Goal: Task Accomplishment & Management: Use online tool/utility

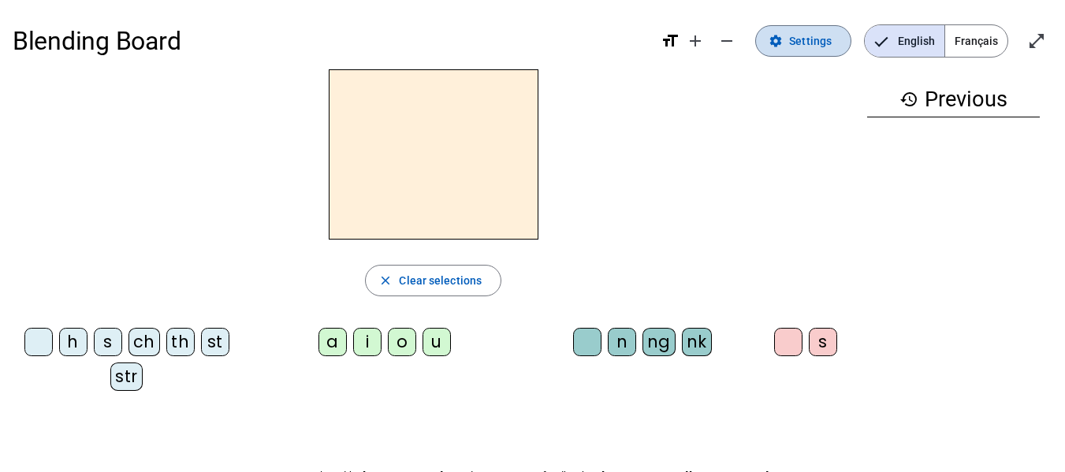
click at [816, 44] on span "Settings" at bounding box center [810, 41] width 43 height 19
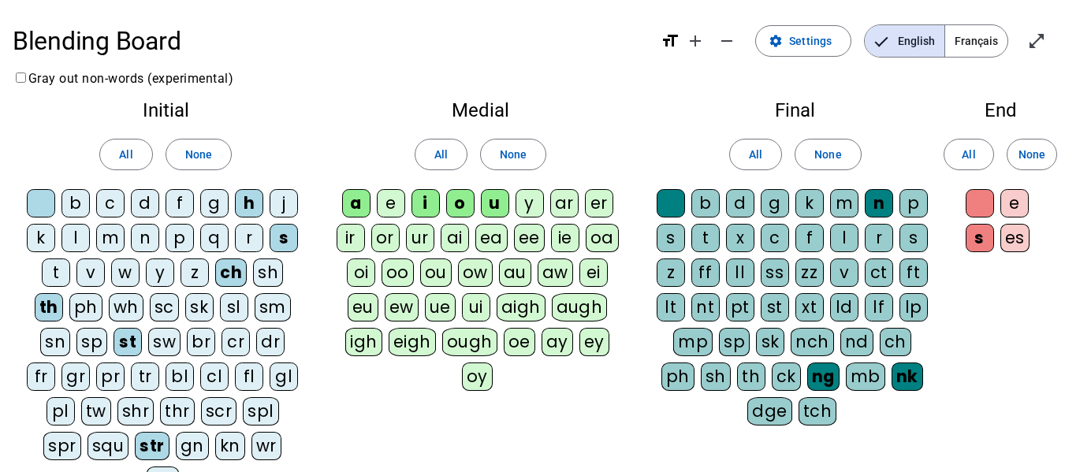
click at [107, 204] on div "c" at bounding box center [110, 203] width 28 height 28
click at [106, 226] on div "m" at bounding box center [110, 238] width 28 height 28
click at [175, 240] on div "p" at bounding box center [179, 238] width 28 height 28
click at [243, 203] on div "h" at bounding box center [249, 203] width 28 height 28
click at [284, 225] on div "s" at bounding box center [283, 238] width 28 height 28
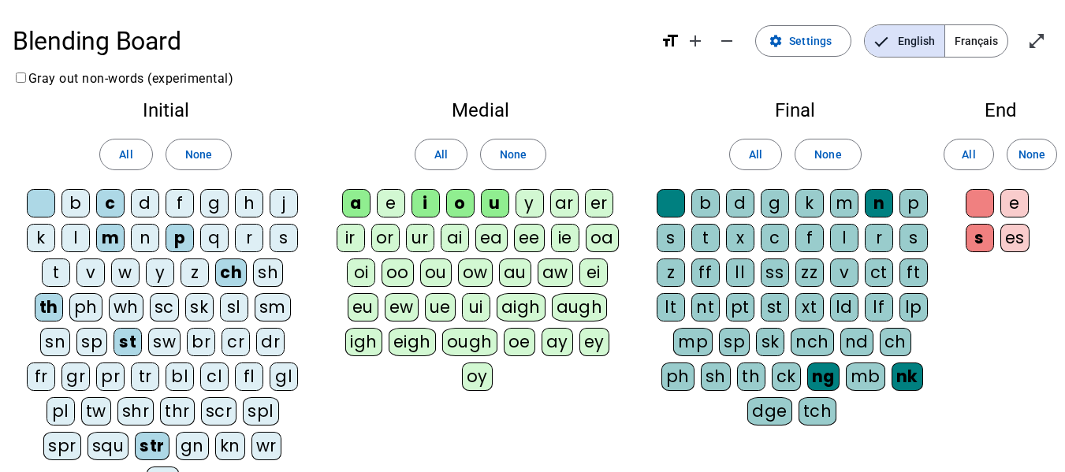
click at [58, 270] on div "t" at bounding box center [56, 272] width 28 height 28
click at [42, 318] on div "th" at bounding box center [49, 307] width 28 height 28
click at [50, 314] on div "th" at bounding box center [49, 307] width 28 height 28
click at [380, 210] on div "e" at bounding box center [391, 203] width 28 height 28
click at [839, 197] on div "m" at bounding box center [844, 203] width 28 height 28
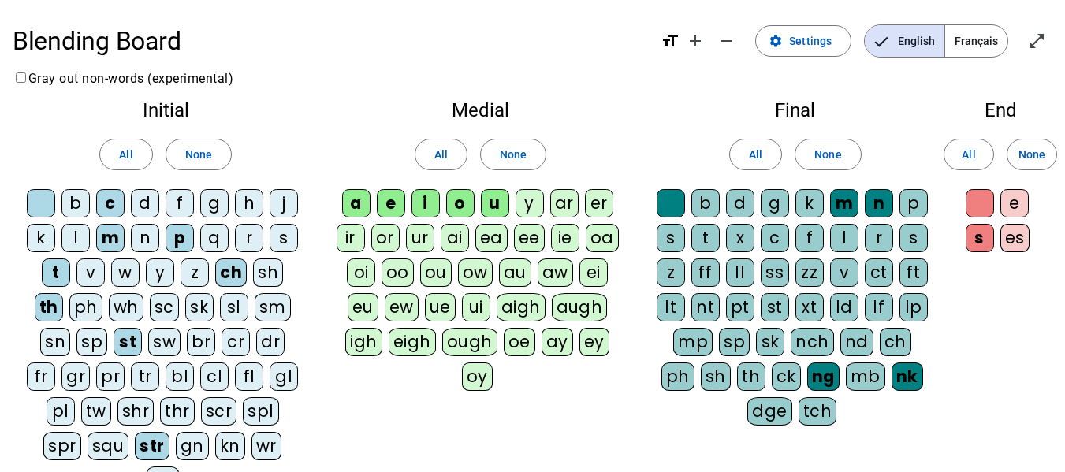
click at [676, 238] on div "s" at bounding box center [670, 238] width 28 height 28
click at [846, 235] on div "l" at bounding box center [844, 238] width 28 height 28
click at [1027, 44] on mat-icon "open_in_full" at bounding box center [1036, 41] width 19 height 19
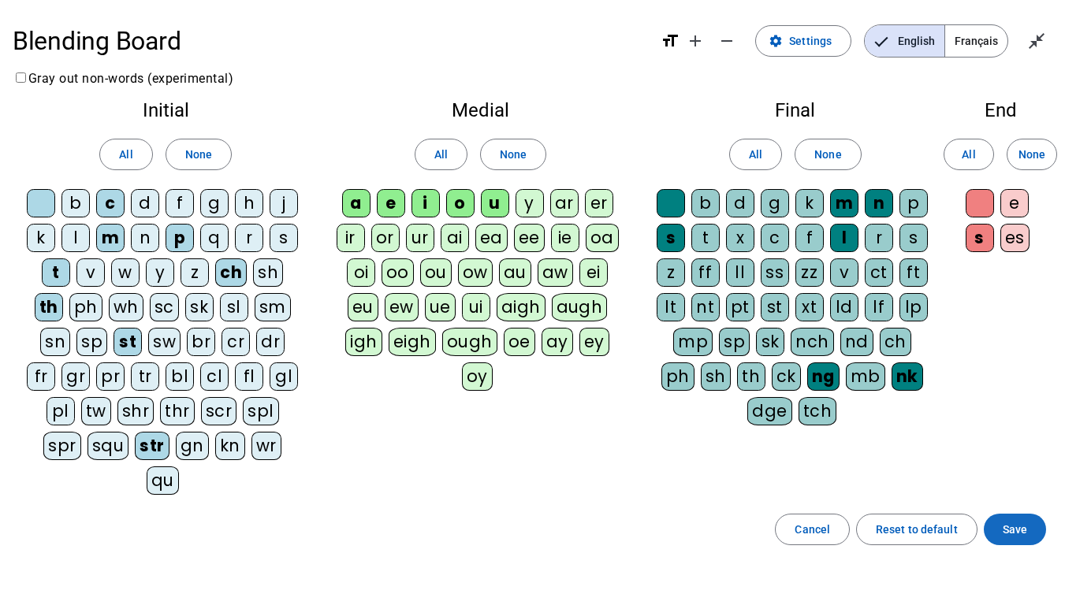
click at [1008, 471] on span at bounding box center [1014, 530] width 62 height 38
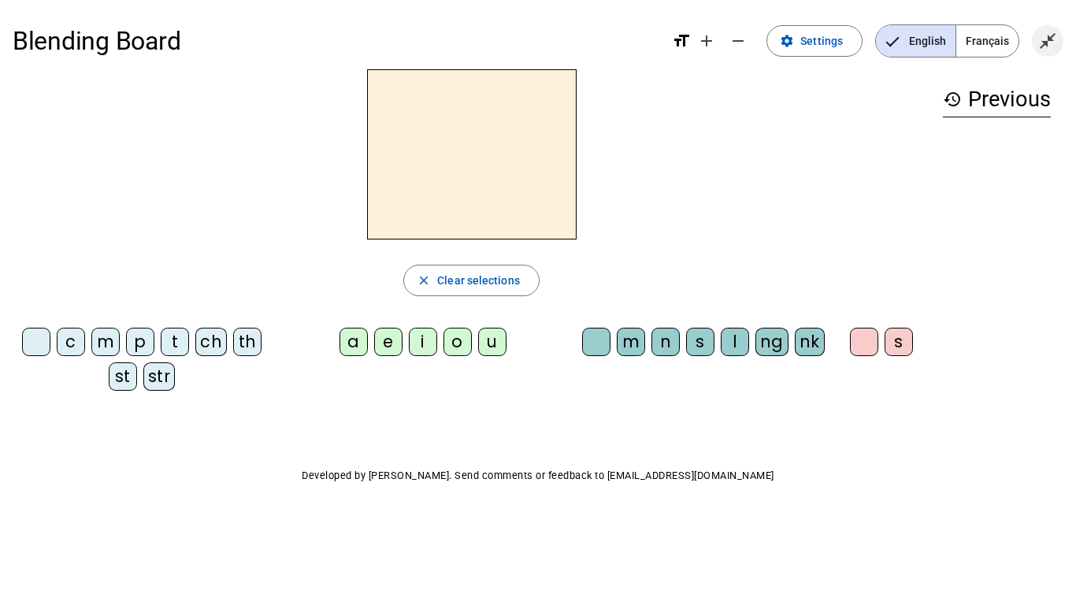
click at [1046, 48] on mat-icon "close_fullscreen" at bounding box center [1048, 41] width 19 height 19
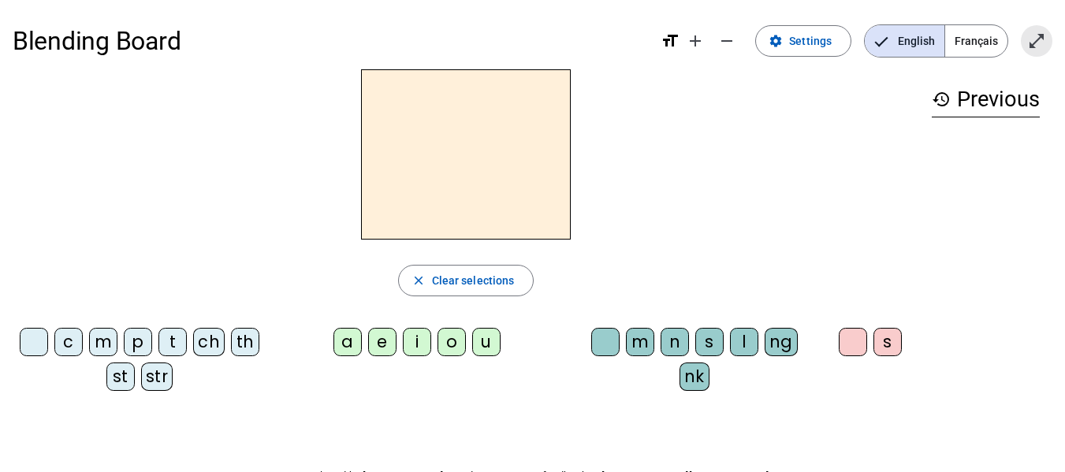
drag, startPoint x: 1037, startPoint y: 32, endPoint x: 1037, endPoint y: 127, distance: 95.3
click at [1037, 32] on mat-icon "open_in_full" at bounding box center [1036, 41] width 19 height 19
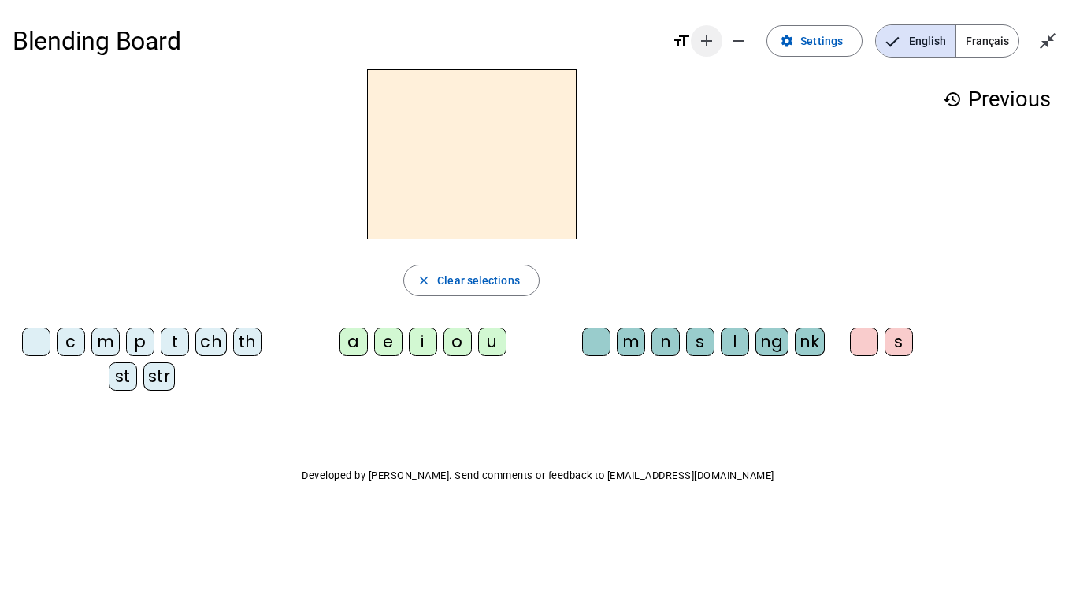
click at [717, 29] on span "Increase font size" at bounding box center [707, 41] width 38 height 38
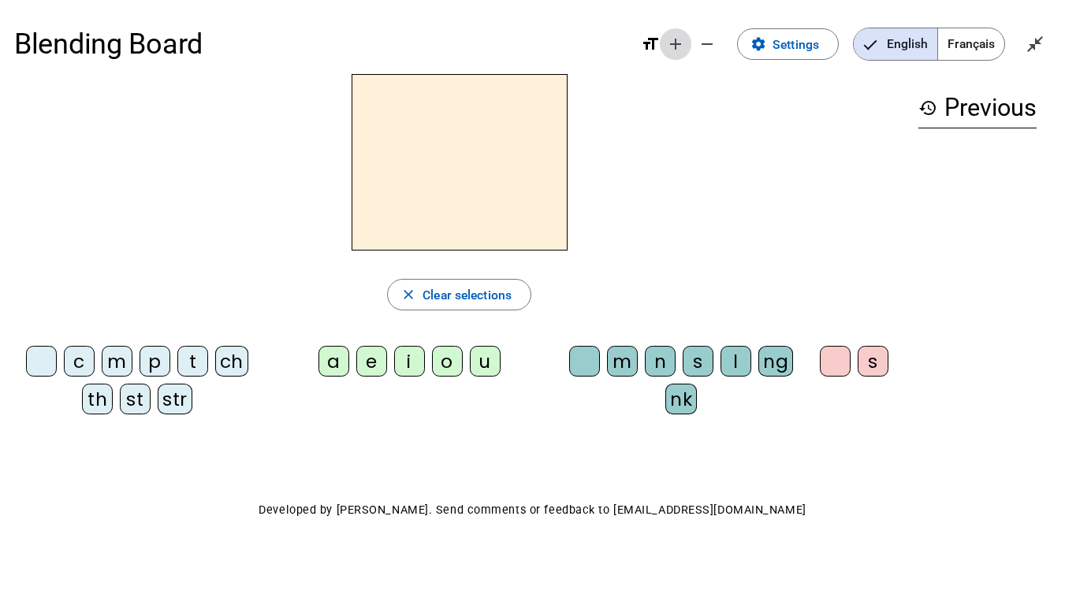
click at [717, 29] on span "Decrease font size" at bounding box center [707, 44] width 38 height 38
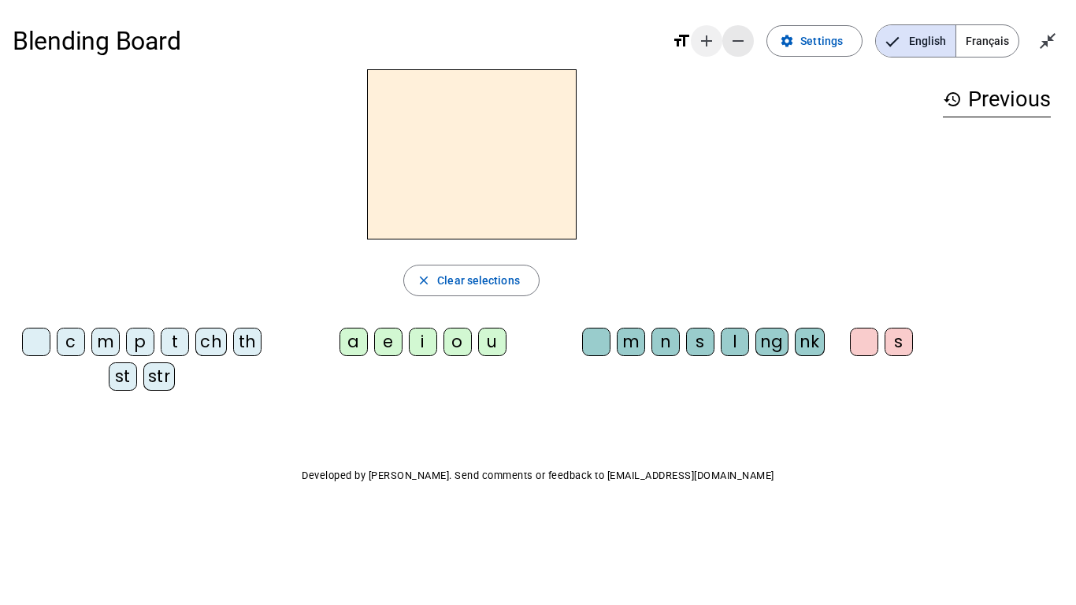
click at [717, 29] on span "Increase font size" at bounding box center [707, 41] width 38 height 38
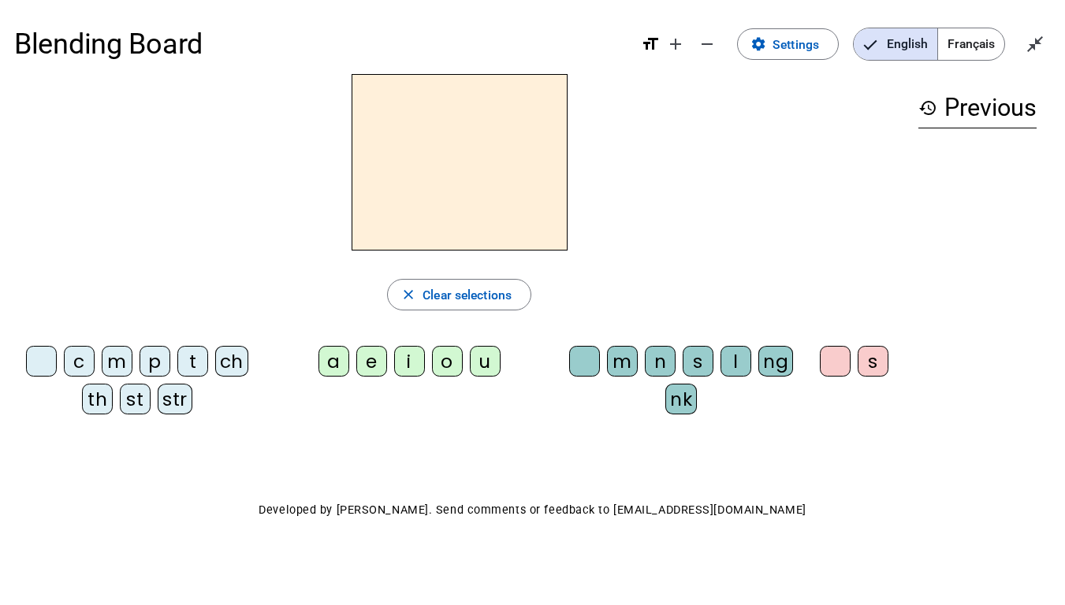
click at [191, 365] on div "t" at bounding box center [192, 361] width 31 height 31
click at [331, 370] on div "a" at bounding box center [333, 361] width 31 height 31
click at [659, 360] on div "n" at bounding box center [660, 361] width 31 height 31
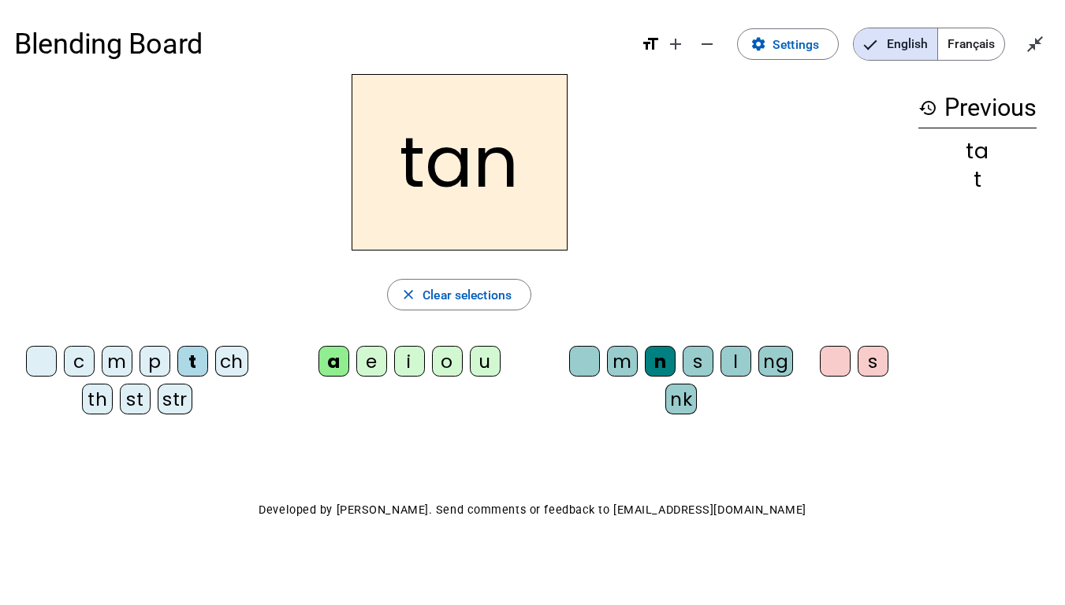
click at [72, 352] on div "c" at bounding box center [79, 361] width 31 height 31
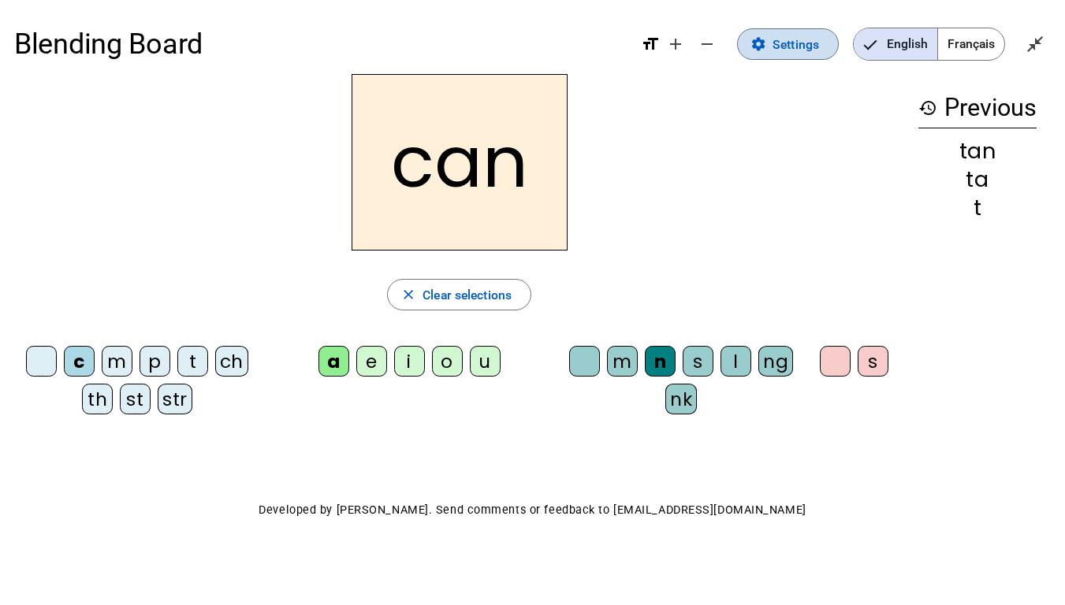
click at [786, 46] on span "Settings" at bounding box center [795, 44] width 46 height 21
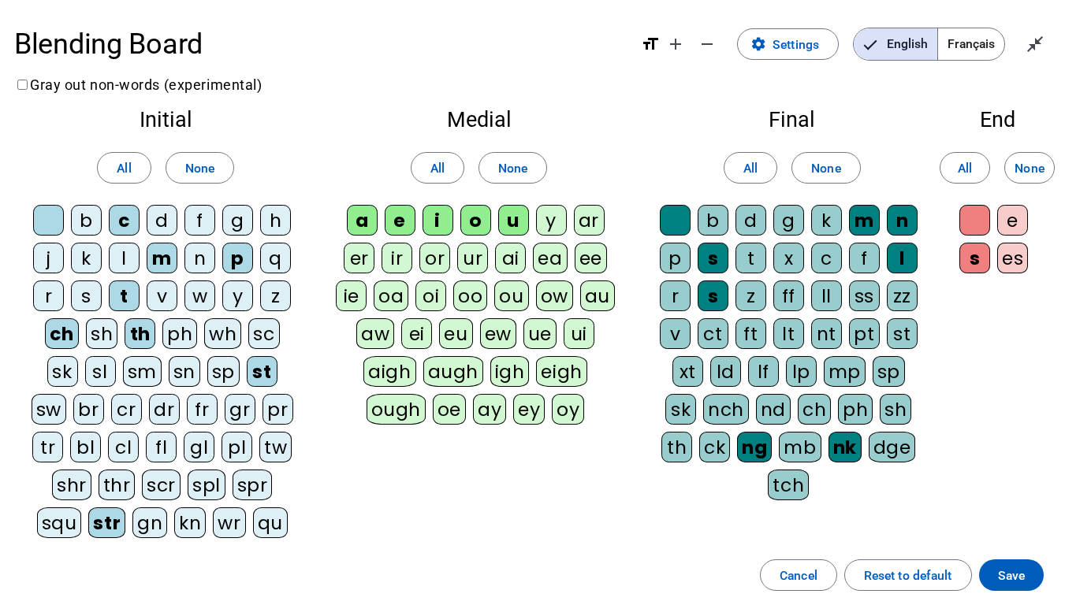
click at [1008, 229] on div "e" at bounding box center [1012, 220] width 31 height 31
click at [1017, 471] on span "Save" at bounding box center [1011, 575] width 27 height 21
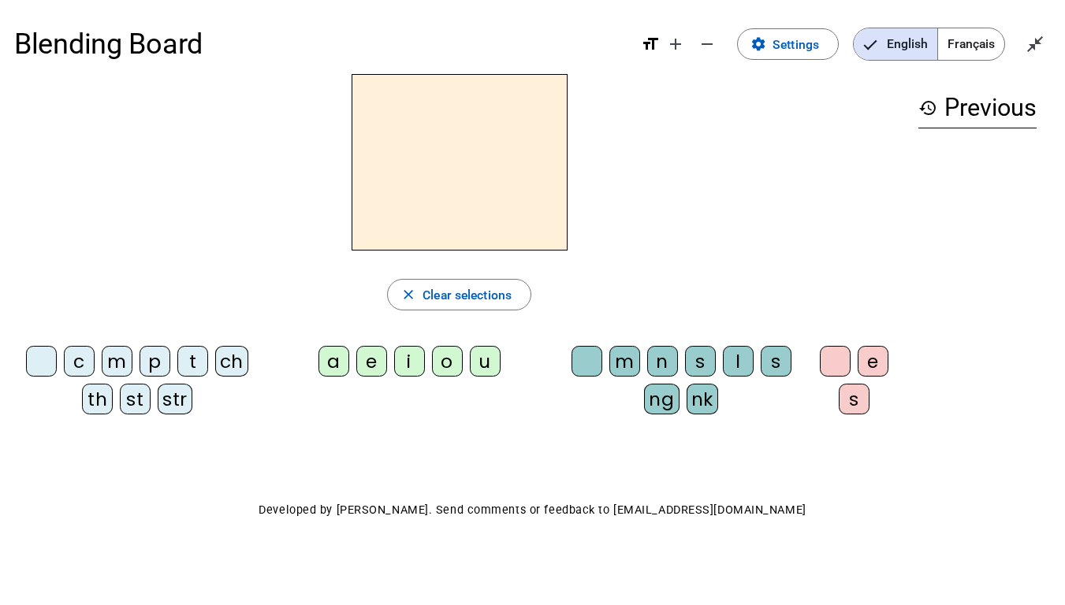
click at [80, 365] on div "c" at bounding box center [79, 361] width 31 height 31
click at [327, 374] on div "a" at bounding box center [333, 361] width 31 height 31
click at [660, 363] on div "n" at bounding box center [662, 361] width 31 height 31
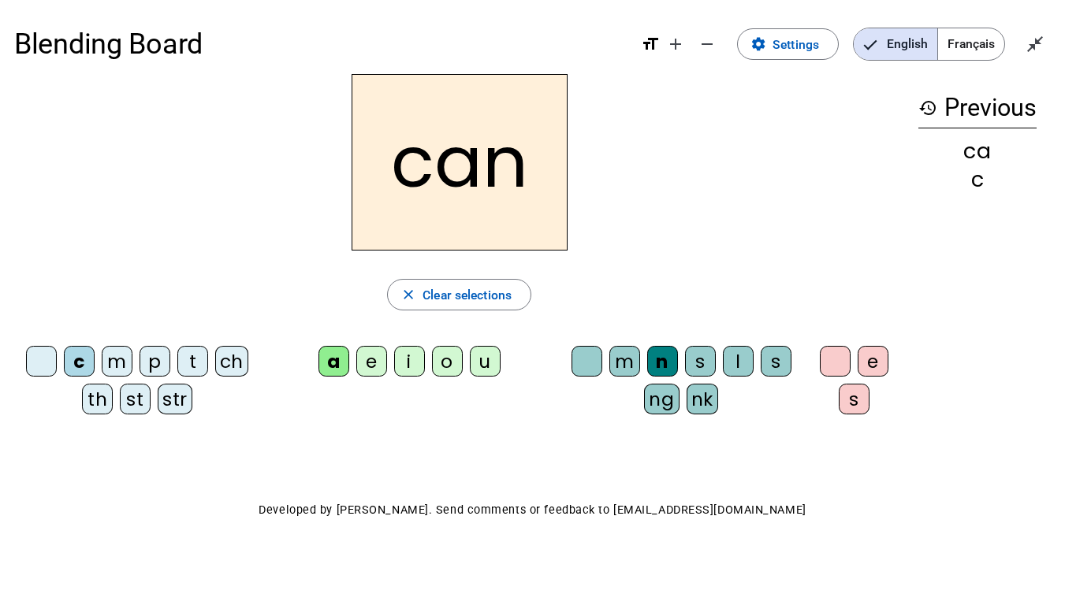
click at [872, 362] on div "e" at bounding box center [872, 361] width 31 height 31
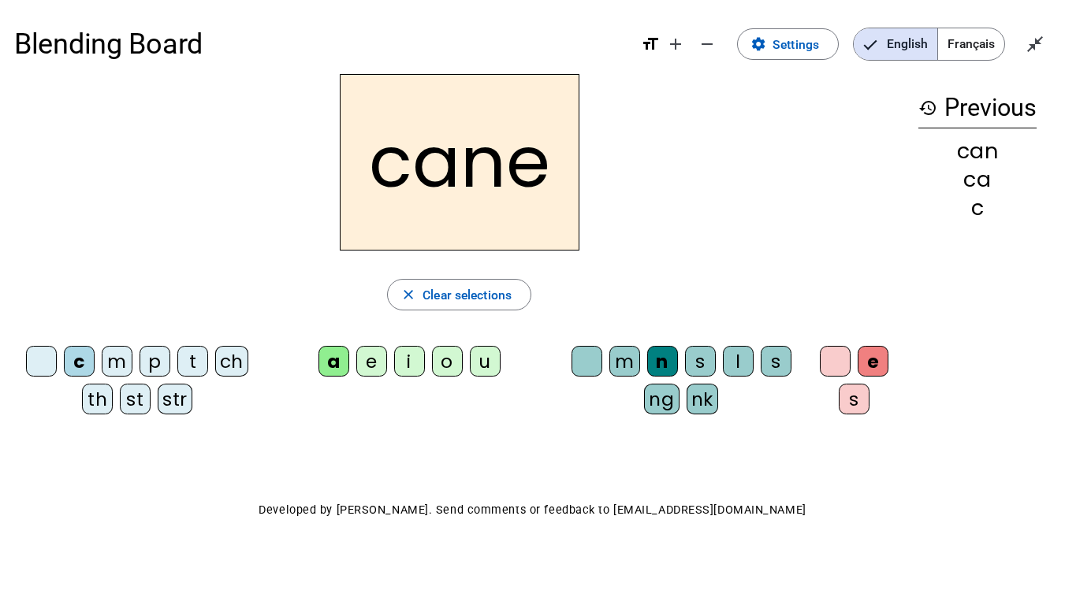
click at [508, 57] on h1 "Blending Board" at bounding box center [320, 44] width 612 height 57
click at [695, 349] on div "s" at bounding box center [700, 361] width 31 height 31
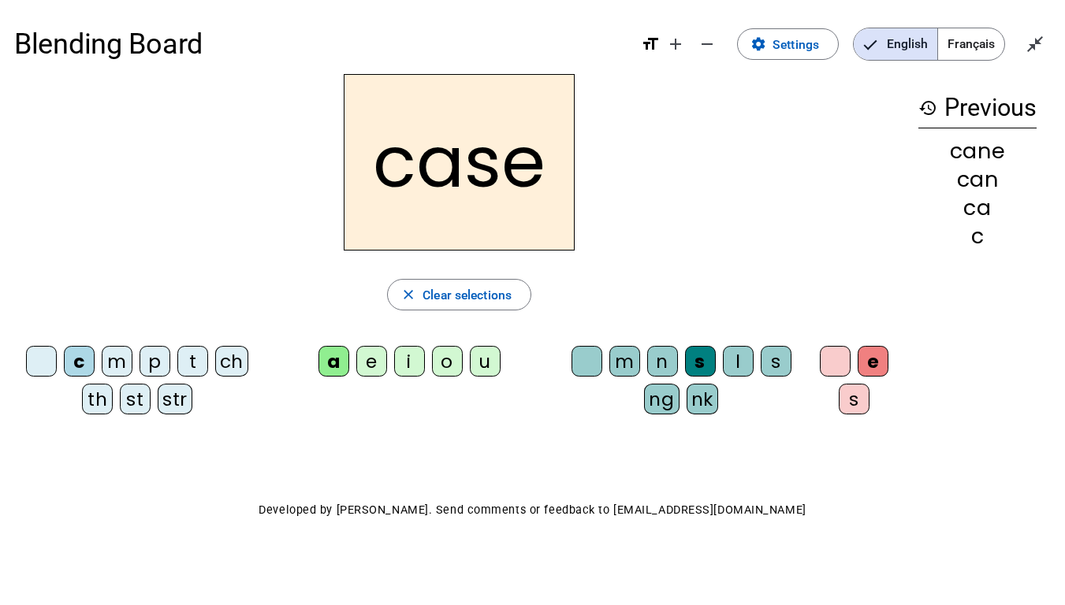
click at [612, 370] on div "m" at bounding box center [624, 361] width 31 height 31
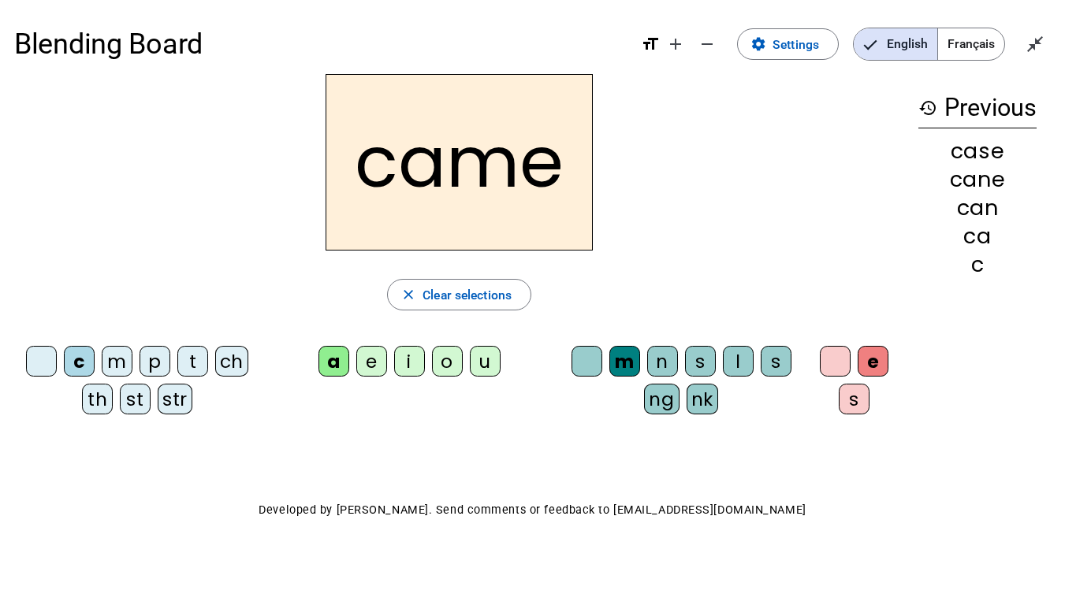
click at [426, 89] on h2 "came" at bounding box center [458, 162] width 267 height 177
click at [188, 369] on div "t" at bounding box center [192, 361] width 31 height 31
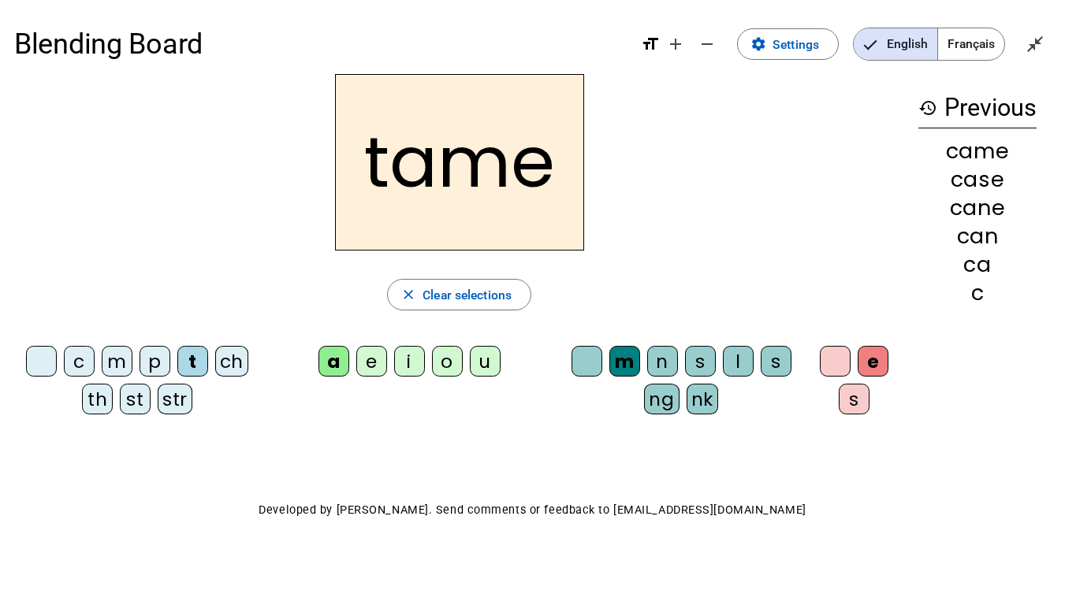
click at [415, 95] on h2 "tame" at bounding box center [459, 162] width 249 height 177
click at [540, 125] on h2 "tame" at bounding box center [459, 162] width 249 height 177
click at [418, 355] on div "i" at bounding box center [409, 361] width 31 height 31
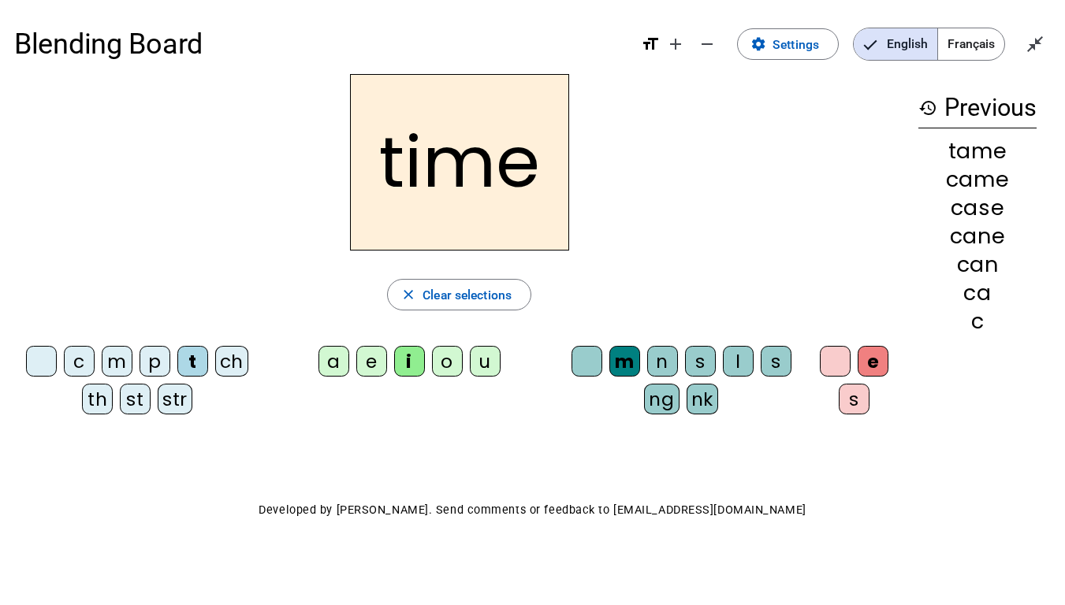
click at [871, 368] on div "e" at bounding box center [872, 361] width 31 height 31
click at [861, 355] on div "e" at bounding box center [872, 361] width 31 height 31
click at [827, 355] on div at bounding box center [835, 361] width 31 height 31
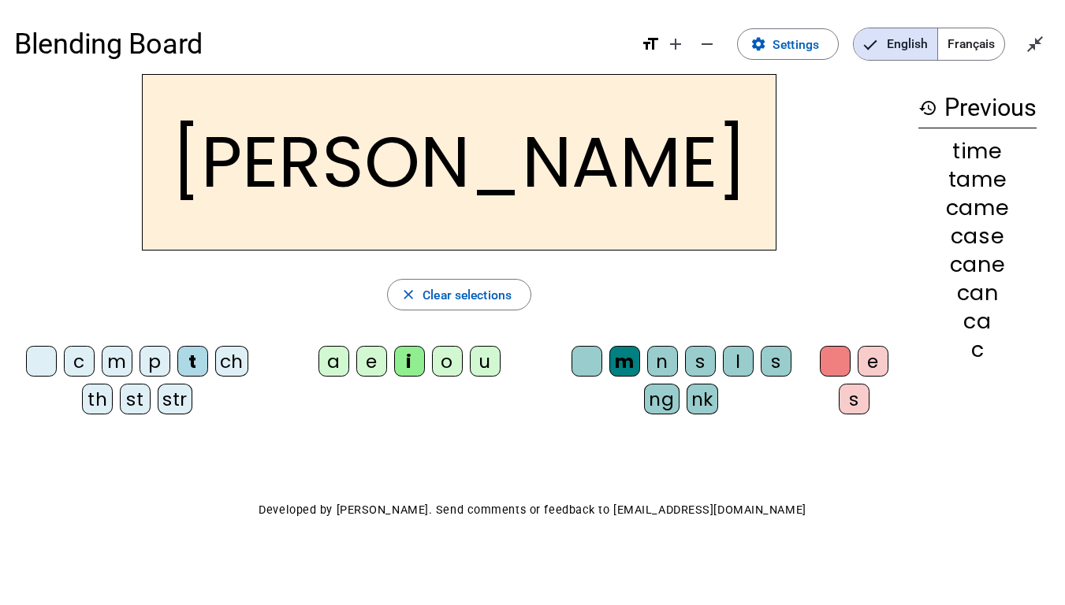
click at [740, 352] on div "l" at bounding box center [738, 361] width 31 height 31
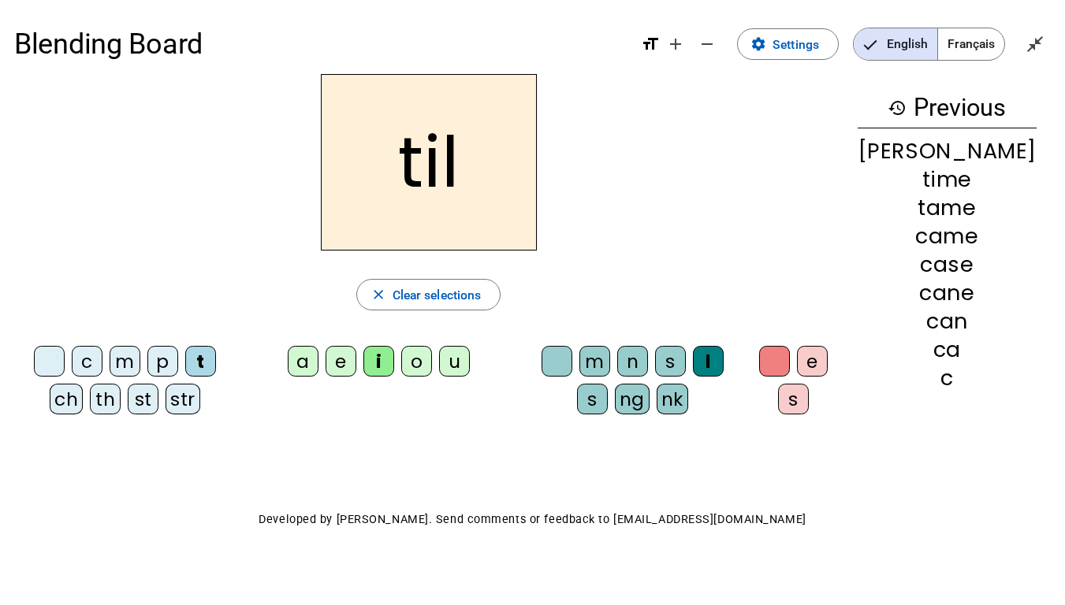
click at [827, 360] on div "e" at bounding box center [812, 361] width 31 height 31
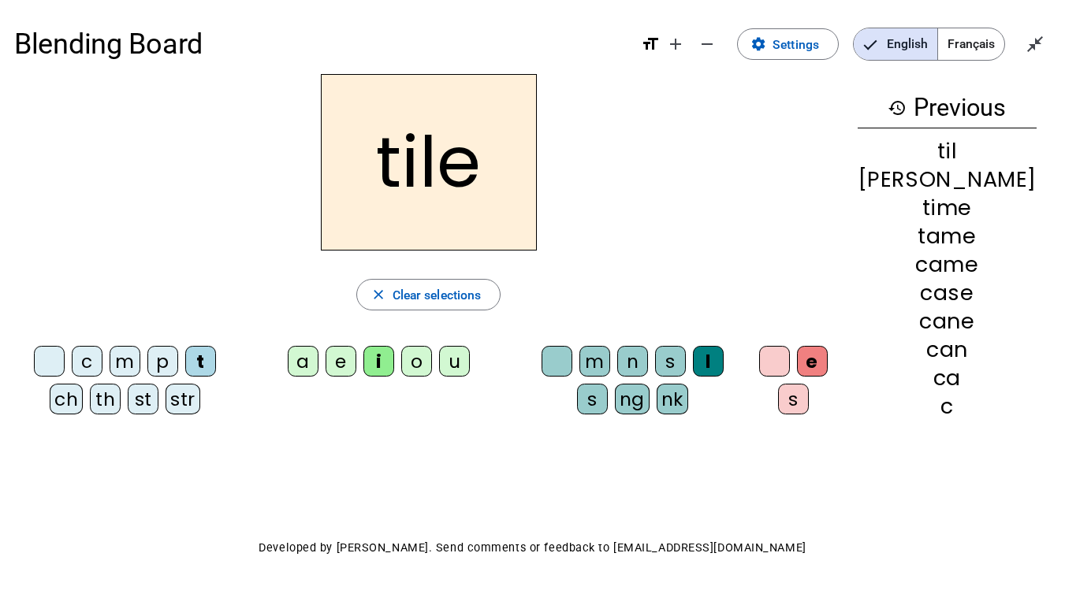
click at [115, 366] on div "m" at bounding box center [125, 361] width 31 height 31
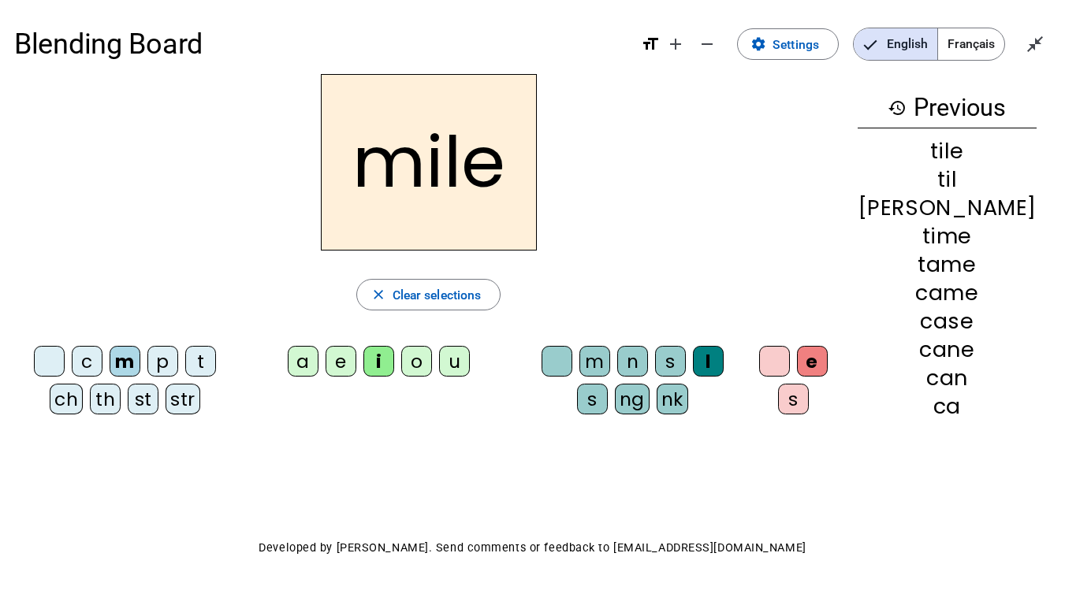
click at [151, 362] on div "p" at bounding box center [162, 361] width 31 height 31
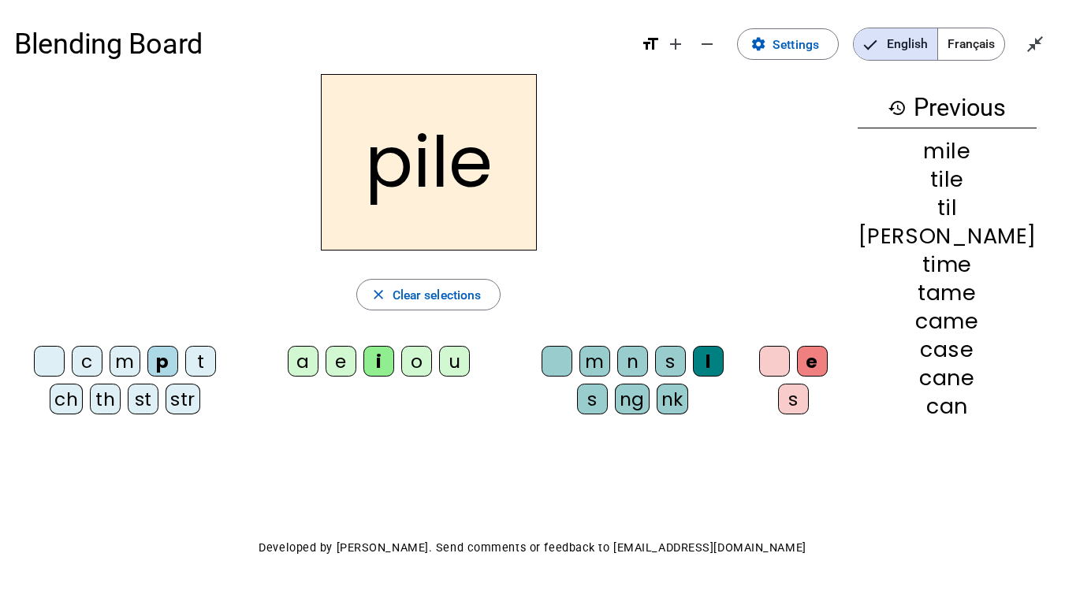
click at [432, 363] on div "o" at bounding box center [416, 361] width 31 height 31
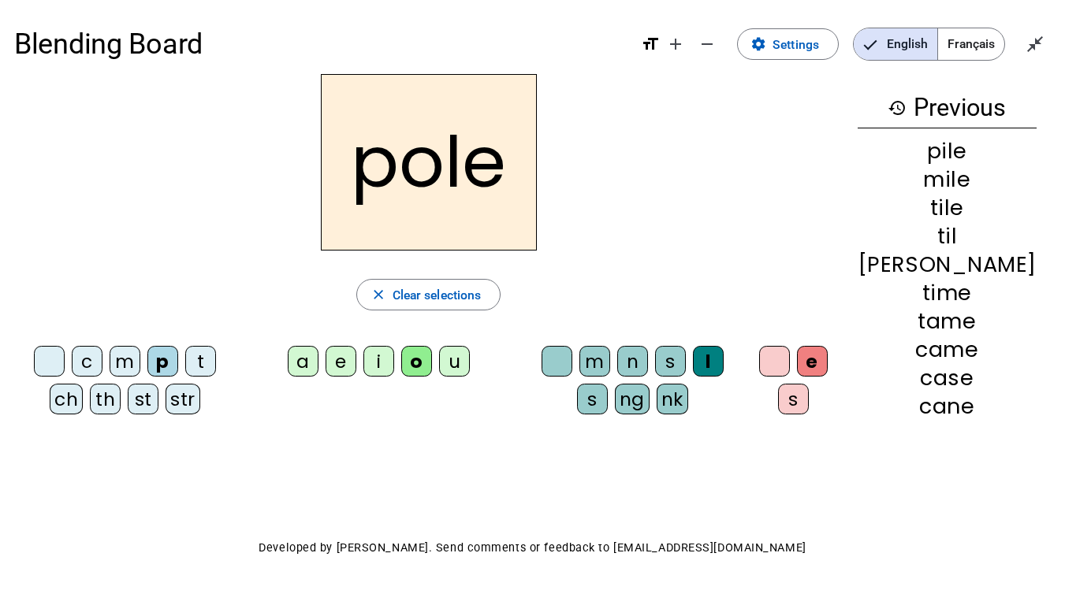
click at [686, 357] on div "s" at bounding box center [670, 361] width 31 height 31
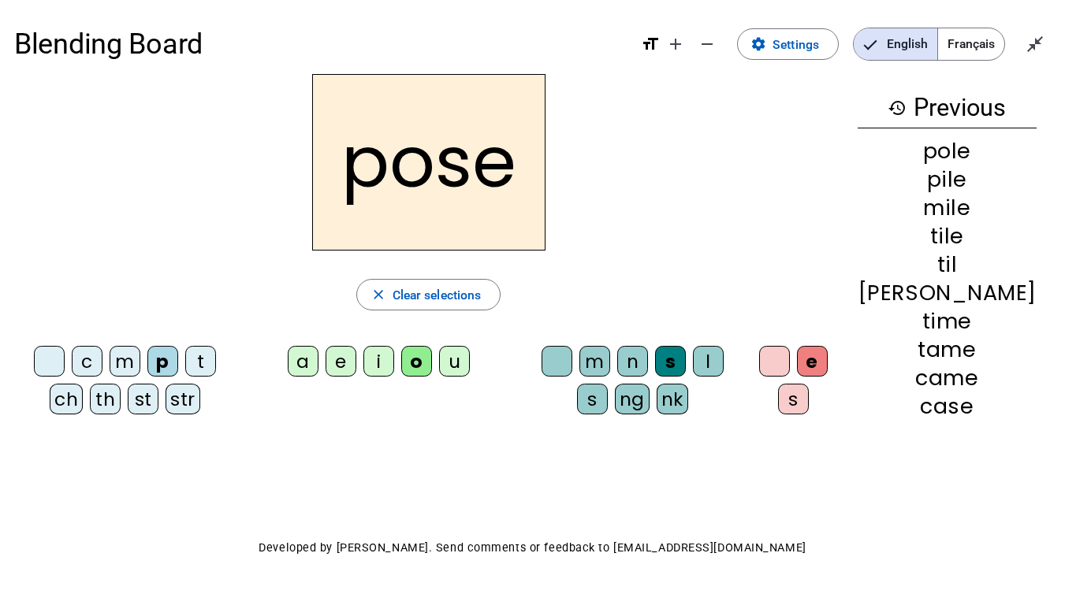
click at [83, 384] on div "ch" at bounding box center [66, 399] width 33 height 31
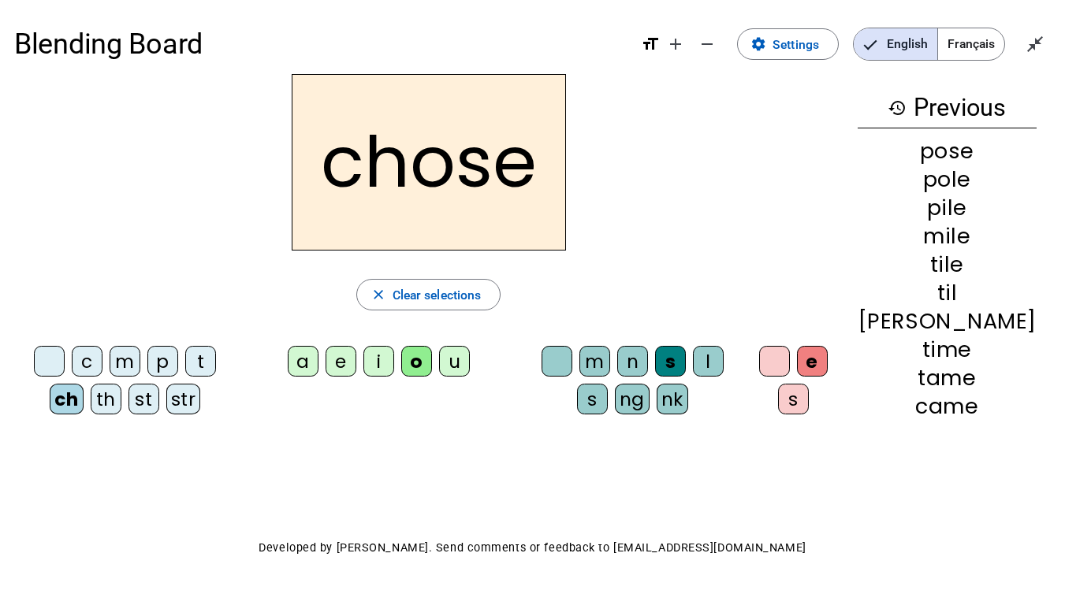
click at [91, 397] on div "th" at bounding box center [106, 399] width 31 height 31
